Goal: Information Seeking & Learning: Find specific fact

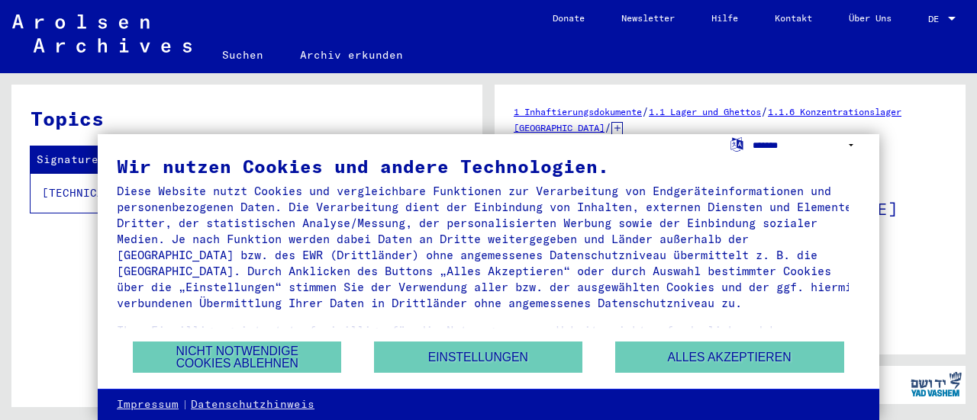
click at [768, 140] on select "**********" at bounding box center [806, 145] width 108 height 22
select select "*****"
click at [752, 134] on select "**********" at bounding box center [806, 145] width 108 height 22
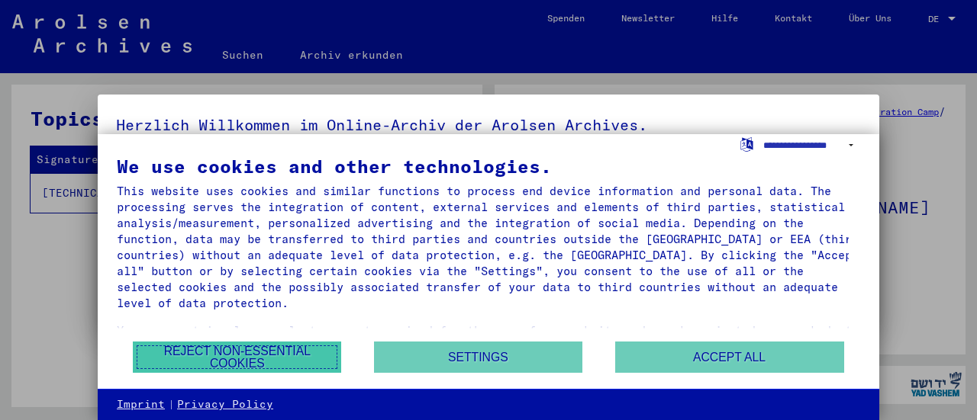
click at [266, 353] on button "Reject non-essential cookies" at bounding box center [237, 357] width 208 height 31
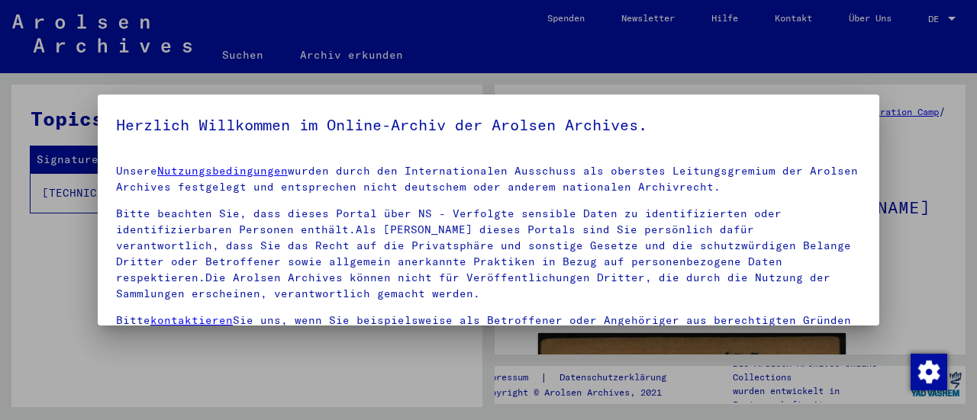
click at [948, 21] on div at bounding box center [488, 210] width 977 height 420
click at [952, 14] on div at bounding box center [488, 210] width 977 height 420
click at [946, 16] on div at bounding box center [488, 210] width 977 height 420
click at [939, 16] on div at bounding box center [488, 210] width 977 height 420
click at [934, 21] on div at bounding box center [488, 210] width 977 height 420
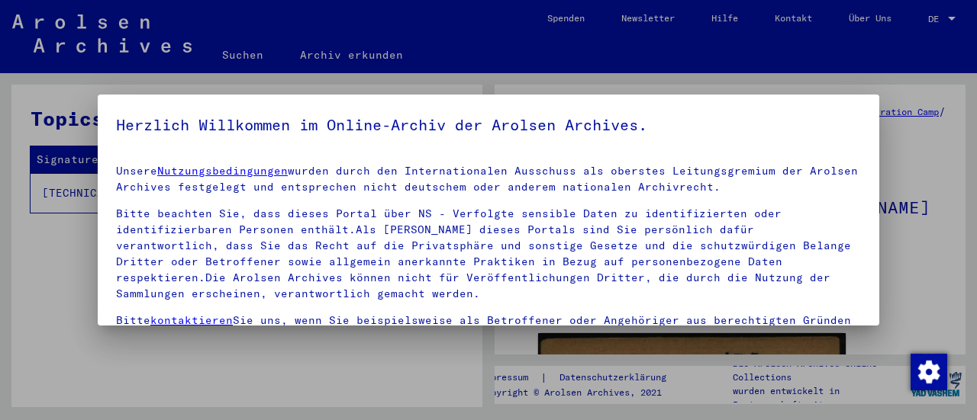
click at [934, 19] on div at bounding box center [488, 210] width 977 height 420
click at [951, 16] on div at bounding box center [488, 210] width 977 height 420
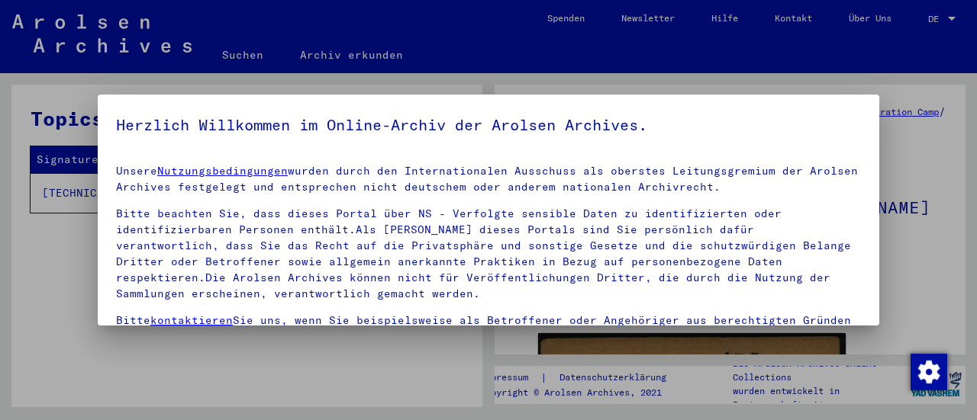
click at [950, 16] on div at bounding box center [488, 210] width 977 height 420
click at [948, 15] on div at bounding box center [488, 210] width 977 height 420
click at [948, 14] on div at bounding box center [488, 210] width 977 height 420
click at [946, 13] on div at bounding box center [488, 210] width 977 height 420
click at [945, 13] on div at bounding box center [488, 210] width 977 height 420
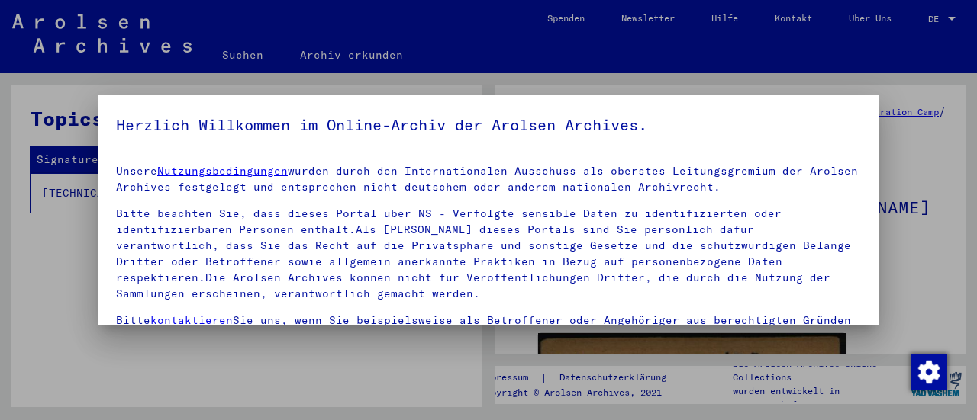
click at [945, 11] on div at bounding box center [488, 210] width 977 height 420
